Goal: Complete application form

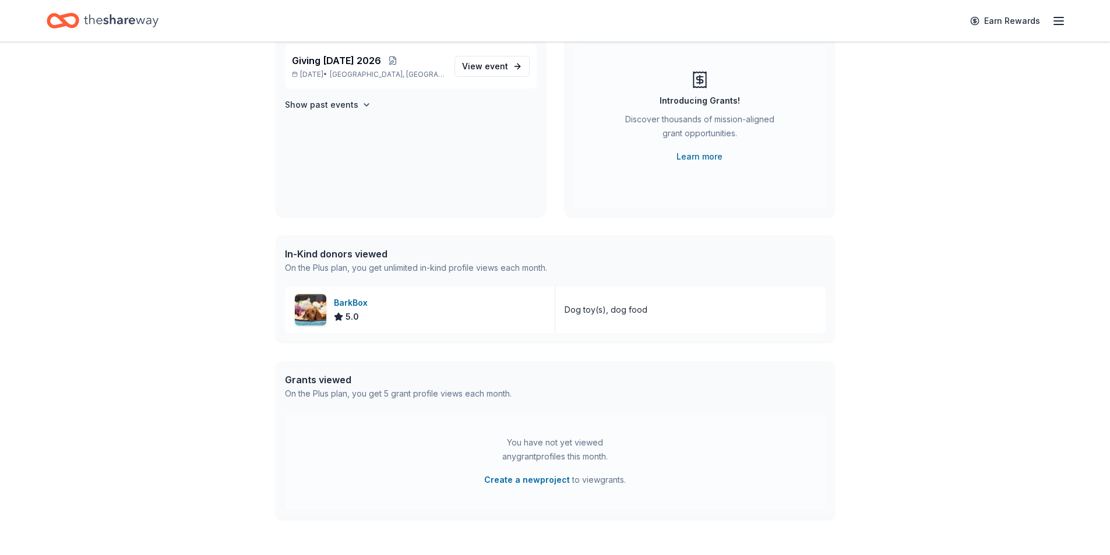
scroll to position [117, 0]
click at [379, 311] on div "BarkBox 5.0" at bounding box center [420, 307] width 270 height 47
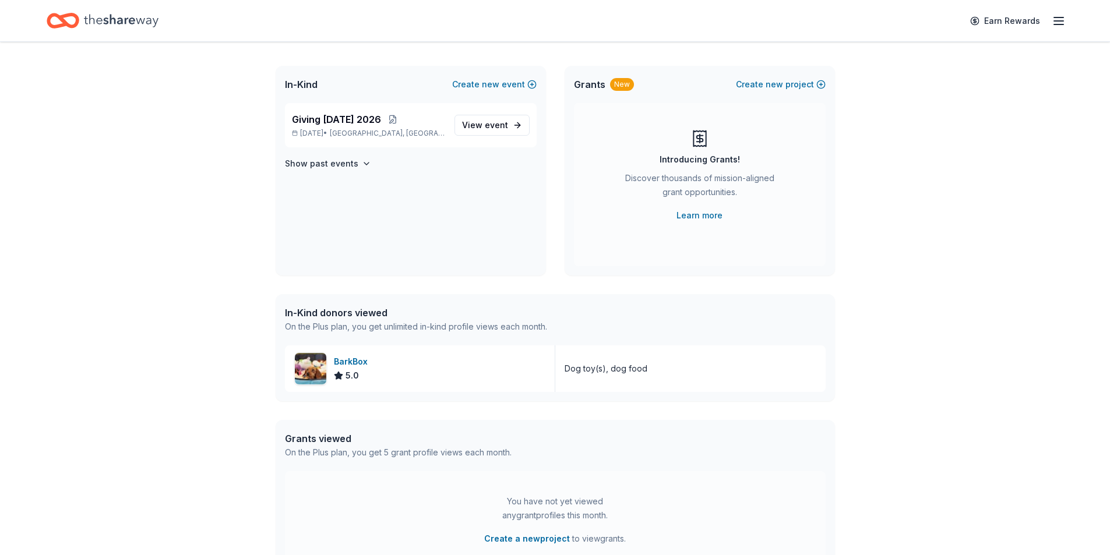
scroll to position [0, 0]
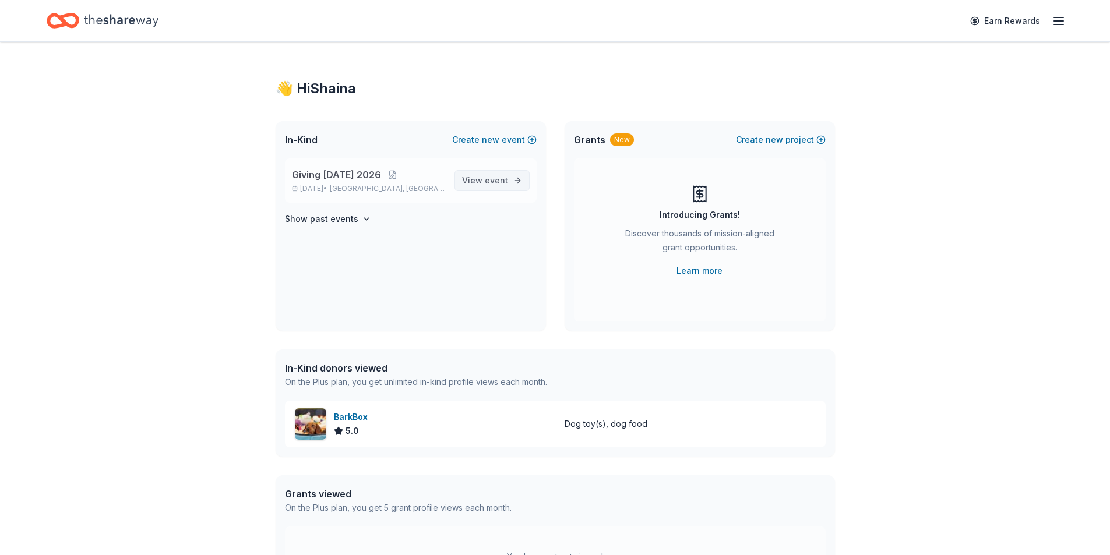
click at [507, 181] on span "event" at bounding box center [496, 180] width 23 height 10
click at [495, 186] on span "View event" at bounding box center [485, 181] width 46 height 14
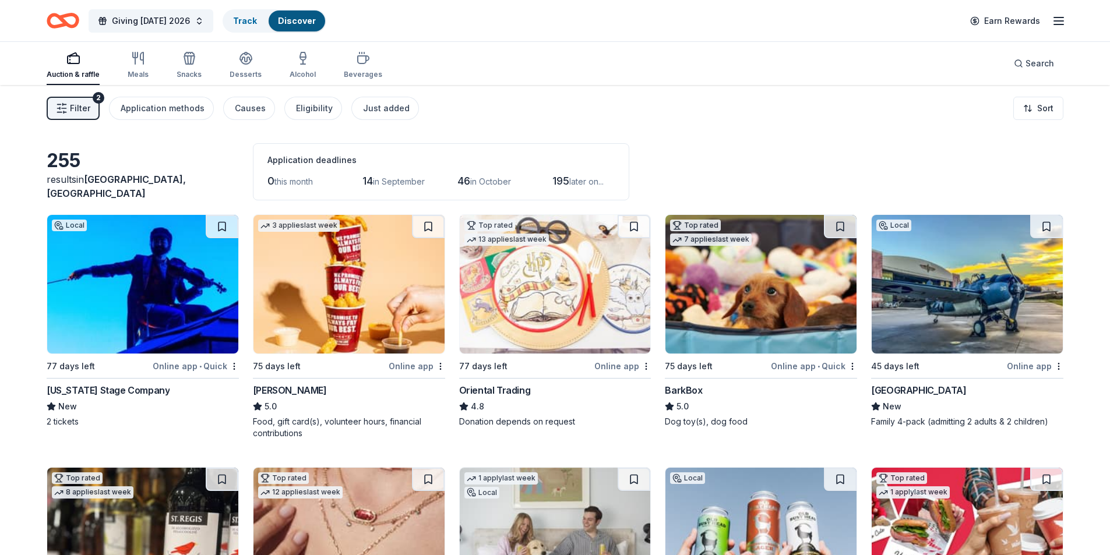
click at [128, 331] on img at bounding box center [142, 284] width 191 height 139
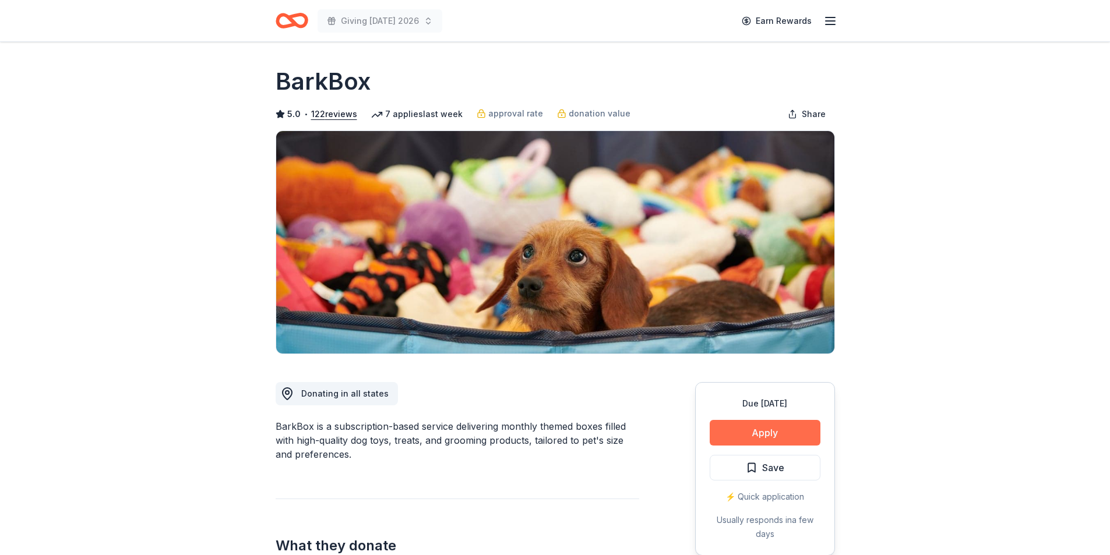
click at [775, 425] on button "Apply" at bounding box center [765, 433] width 111 height 26
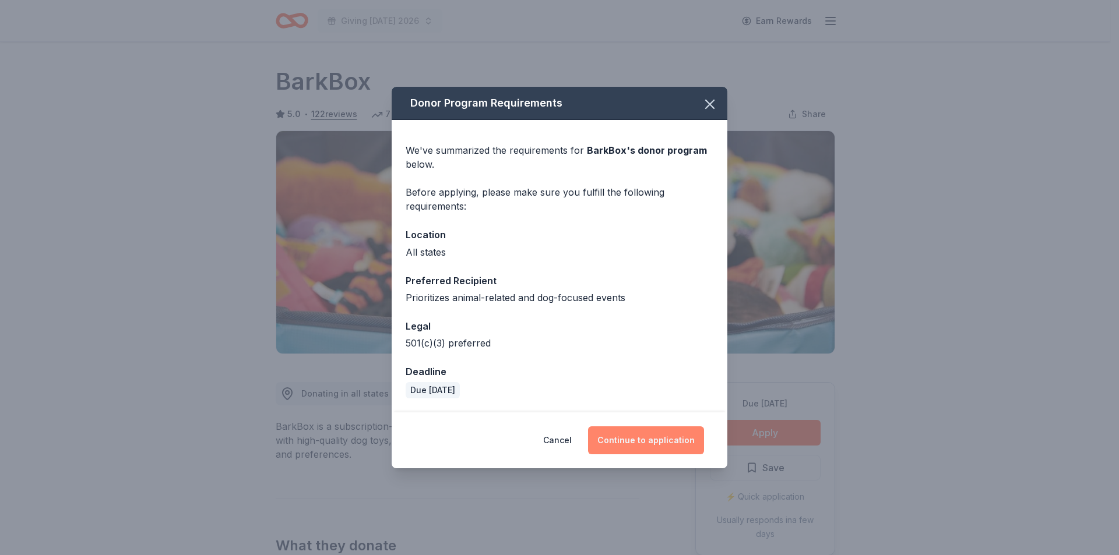
click at [626, 441] on button "Continue to application" at bounding box center [646, 441] width 116 height 28
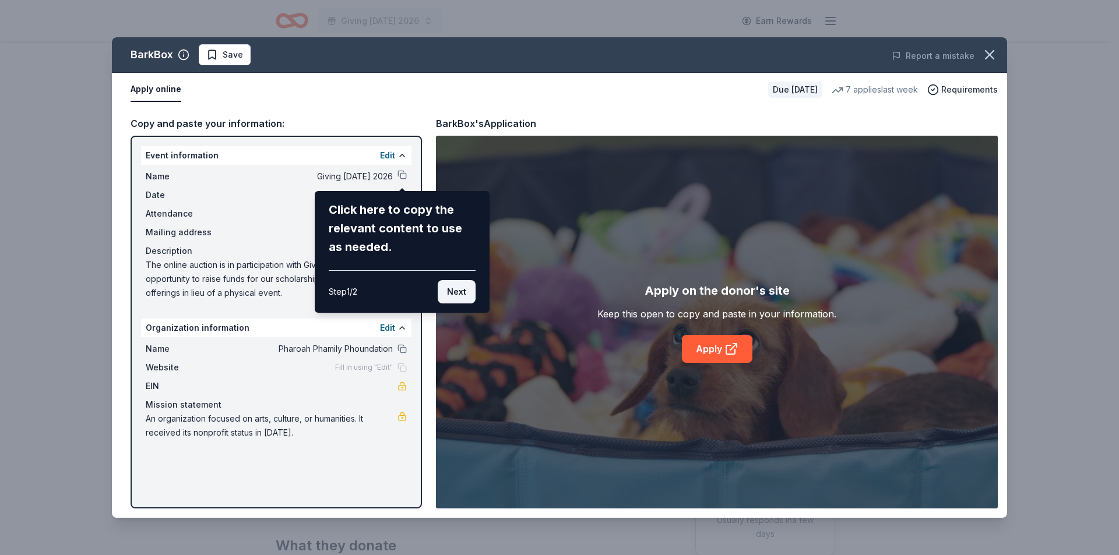
click at [468, 290] on button "Next" at bounding box center [457, 291] width 38 height 23
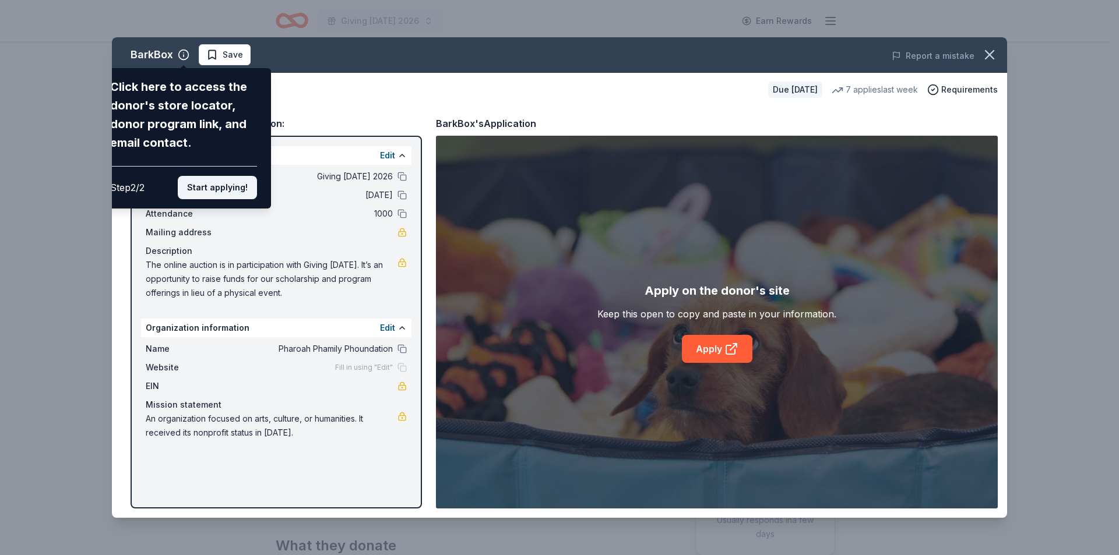
click at [233, 183] on button "Start applying!" at bounding box center [217, 187] width 79 height 23
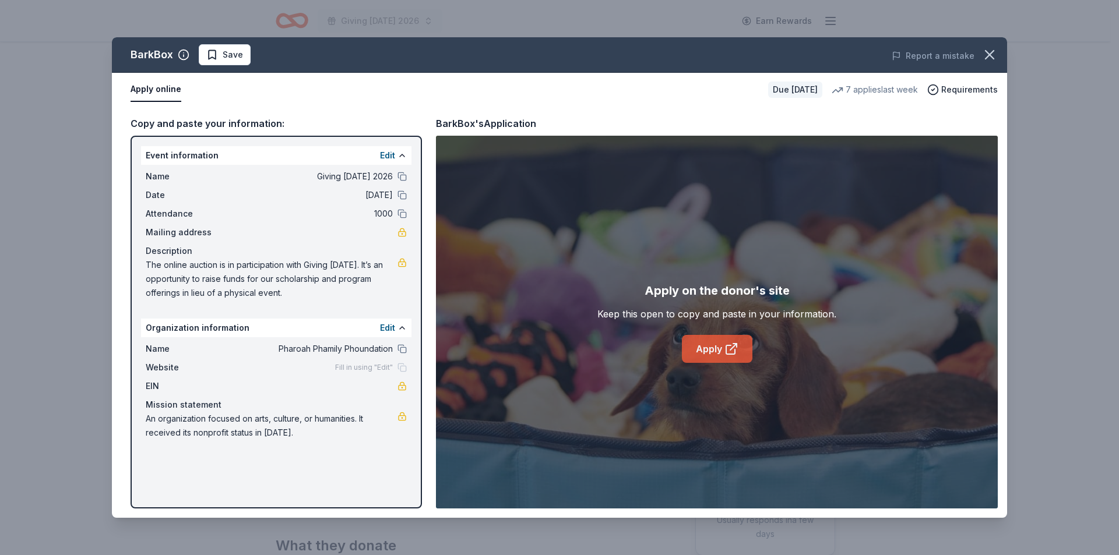
click at [727, 351] on icon at bounding box center [732, 349] width 14 height 14
click at [517, 15] on div "BarkBox Save Report a mistake Apply online Due in 75 days 7 applies last week R…" at bounding box center [559, 277] width 1119 height 555
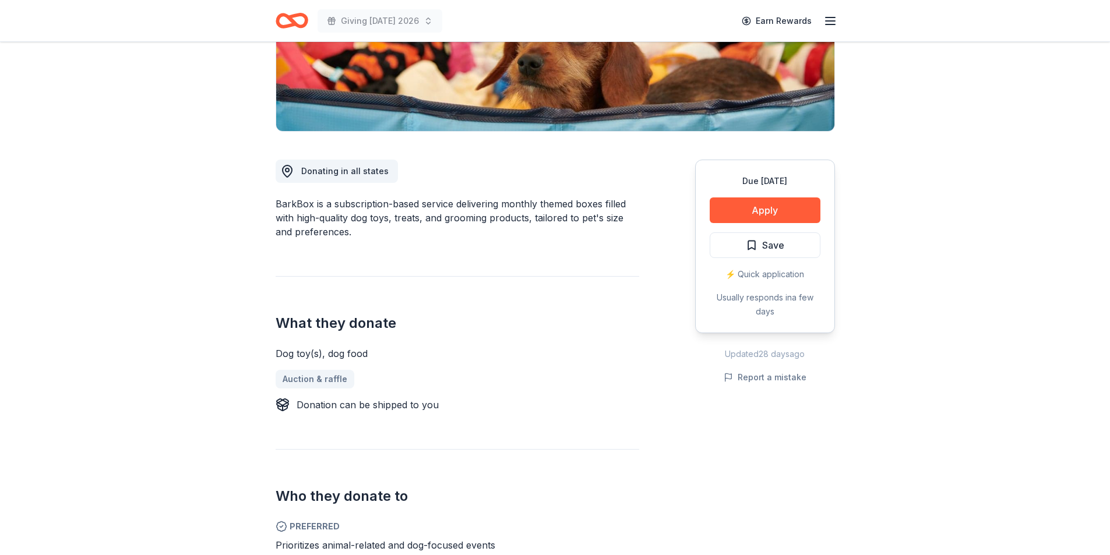
scroll to position [291, 0]
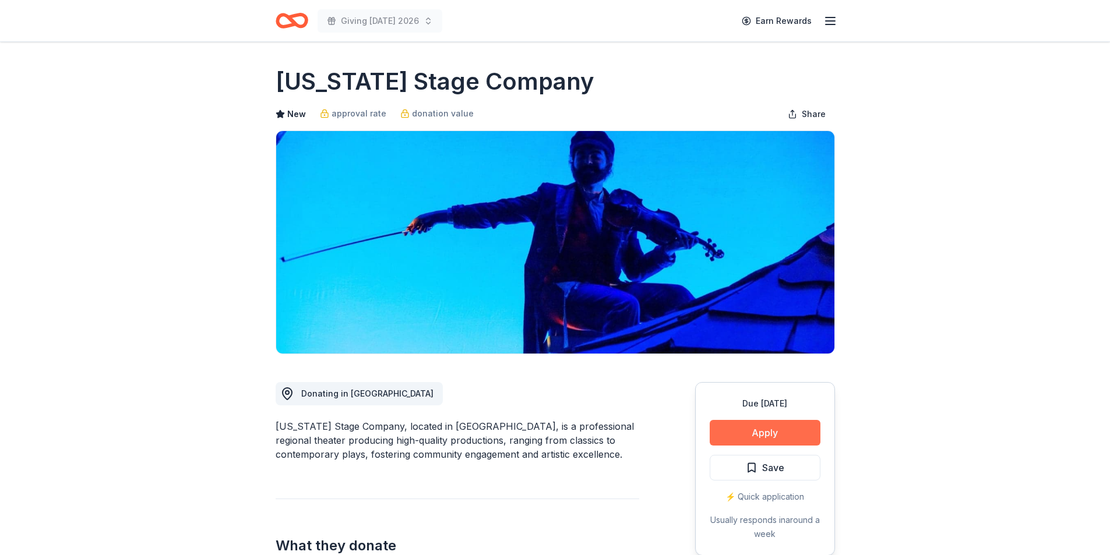
click at [745, 427] on button "Apply" at bounding box center [765, 433] width 111 height 26
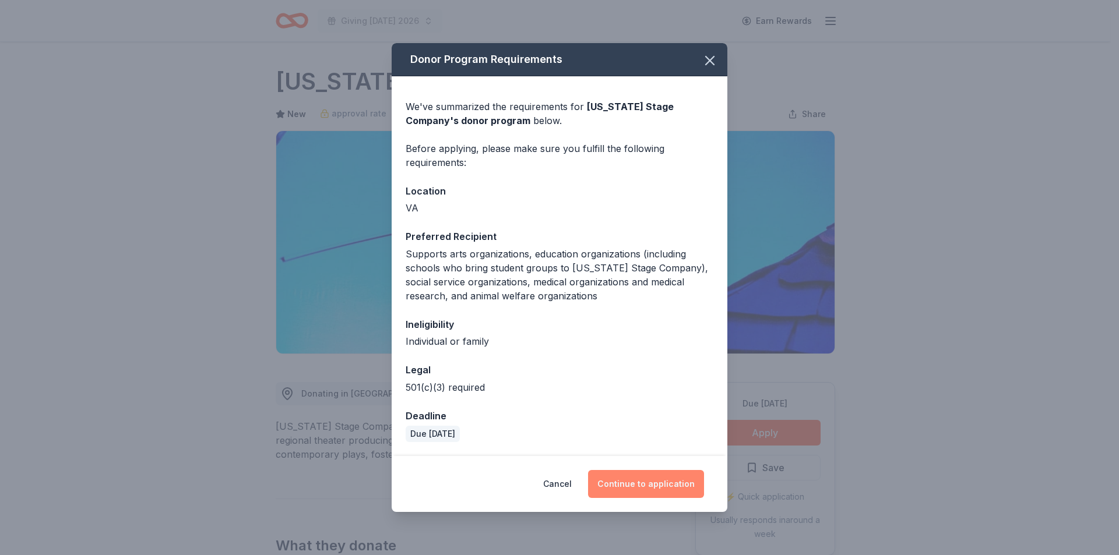
click at [630, 494] on button "Continue to application" at bounding box center [646, 484] width 116 height 28
